Goal: Task Accomplishment & Management: Complete application form

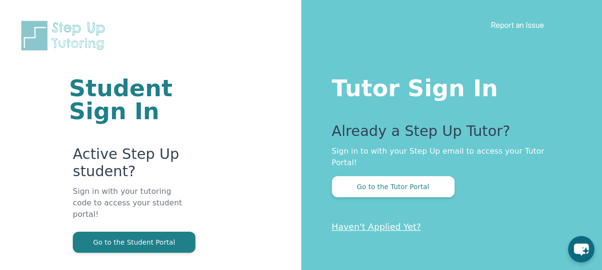
click at [413, 176] on button "Go to the Tutor Portal" at bounding box center [393, 186] width 123 height 21
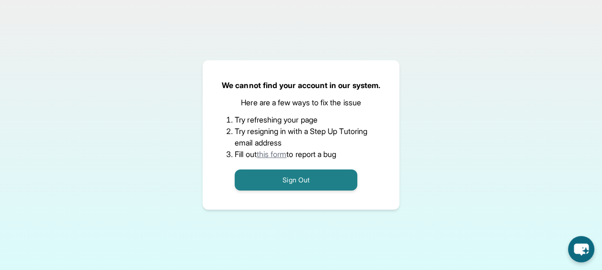
click at [326, 174] on button "Sign Out" at bounding box center [296, 179] width 123 height 21
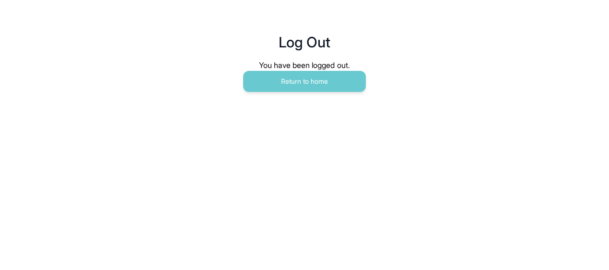
click at [334, 82] on button "Return to home" at bounding box center [304, 81] width 123 height 21
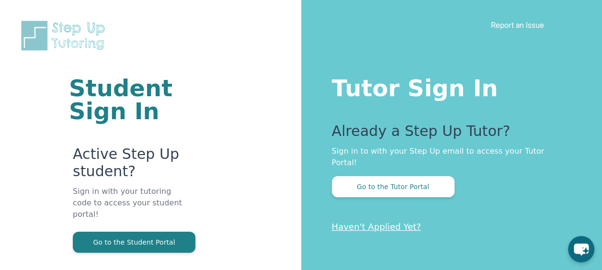
click at [442, 176] on button "Go to the Tutor Portal" at bounding box center [393, 186] width 123 height 21
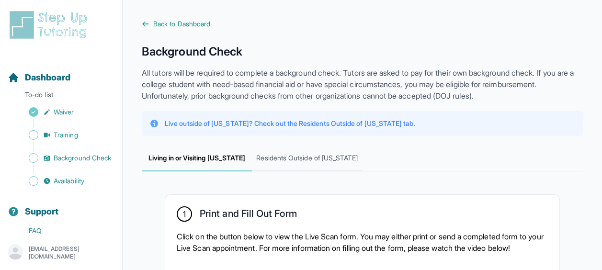
click at [291, 156] on span "Residents Outside of California" at bounding box center [307, 159] width 110 height 26
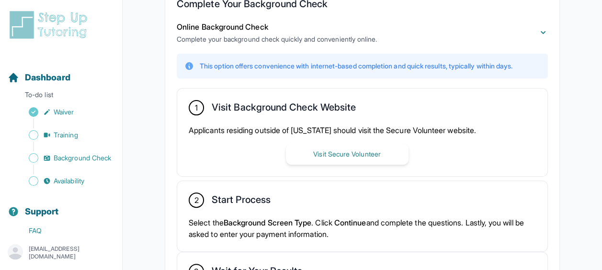
scroll to position [210, 0]
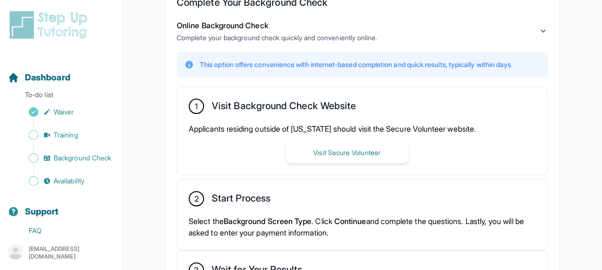
click at [321, 145] on button "Visit Secure Volunteer" at bounding box center [347, 152] width 123 height 21
click at [73, 132] on span "Training" at bounding box center [66, 135] width 24 height 10
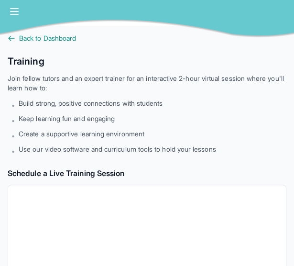
click at [24, 38] on span "Back to Dashboard" at bounding box center [47, 39] width 57 height 10
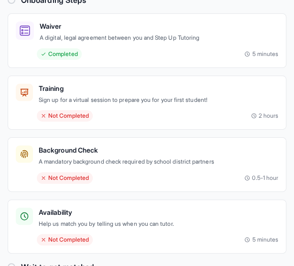
scroll to position [99, 0]
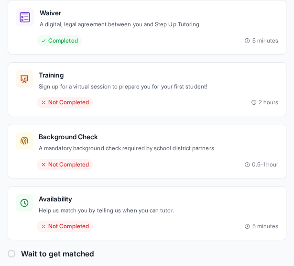
click at [91, 83] on p "Sign up for a virtual session to prepare you for your first student!" at bounding box center [159, 87] width 240 height 10
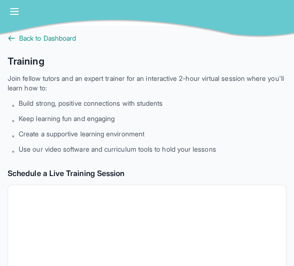
click at [65, 41] on span "Back to Dashboard" at bounding box center [47, 39] width 57 height 10
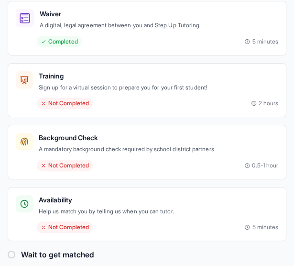
scroll to position [99, 0]
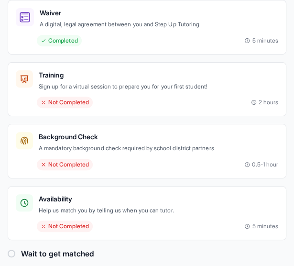
click at [90, 215] on div "Availability Help us match you by telling us when you can tutor. Not Completed …" at bounding box center [147, 213] width 263 height 38
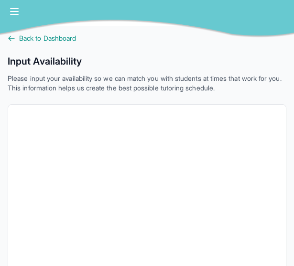
click at [31, 39] on span "Back to Dashboard" at bounding box center [47, 39] width 57 height 10
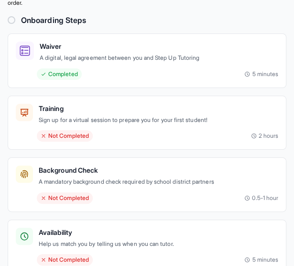
scroll to position [64, 0]
